Goal: Information Seeking & Learning: Learn about a topic

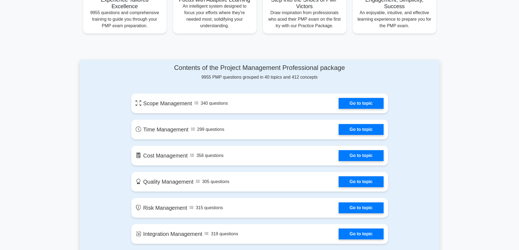
scroll to position [241, 0]
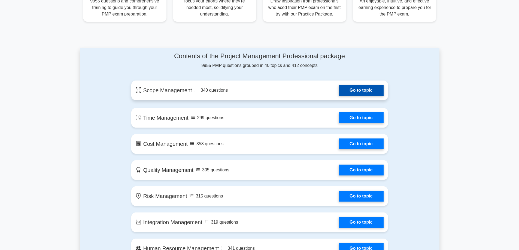
click at [374, 87] on link "Go to topic" at bounding box center [361, 90] width 45 height 11
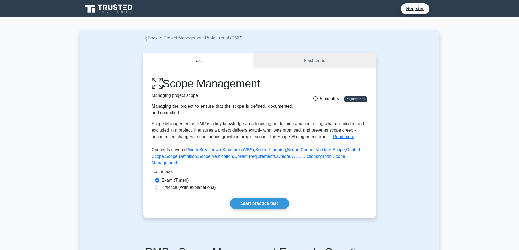
click at [196, 184] on label "Practice (With explanations)" at bounding box center [189, 187] width 54 height 7
click at [159, 186] on input "Practice (With explanations)" at bounding box center [157, 188] width 4 height 4
radio input "true"
click at [267, 200] on link "Start practice test" at bounding box center [259, 203] width 59 height 11
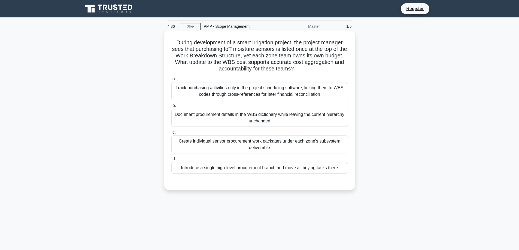
click at [197, 86] on div "Track purchasing activities only in the project scheduling software, linking th…" at bounding box center [259, 91] width 177 height 18
click at [171, 81] on input "a. Track purchasing activities only in the project scheduling software, linking…" at bounding box center [171, 79] width 0 height 4
